Goal: Task Accomplishment & Management: Use online tool/utility

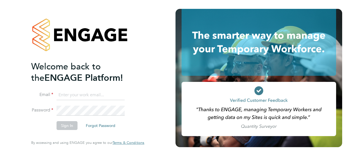
type input "[PERSON_NAME][EMAIL_ADDRESS][PERSON_NAME][DOMAIN_NAME]"
click at [63, 124] on button "Sign In" at bounding box center [67, 125] width 21 height 9
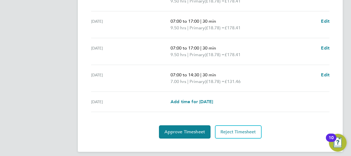
scroll to position [253, 0]
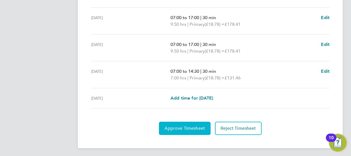
click at [185, 126] on span "Approve Timesheet" at bounding box center [184, 128] width 41 height 6
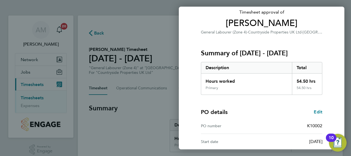
scroll to position [108, 0]
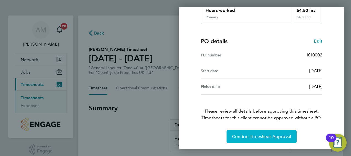
click at [273, 134] on span "Confirm Timesheet Approval" at bounding box center [261, 137] width 59 height 6
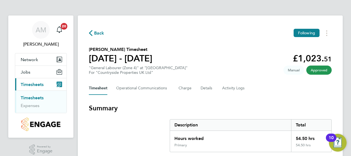
click at [96, 35] on span "Back" at bounding box center [99, 33] width 10 height 7
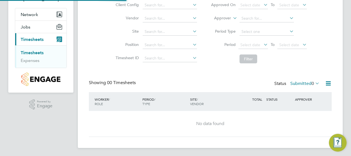
scroll to position [45, 0]
